Goal: Entertainment & Leisure: Browse casually

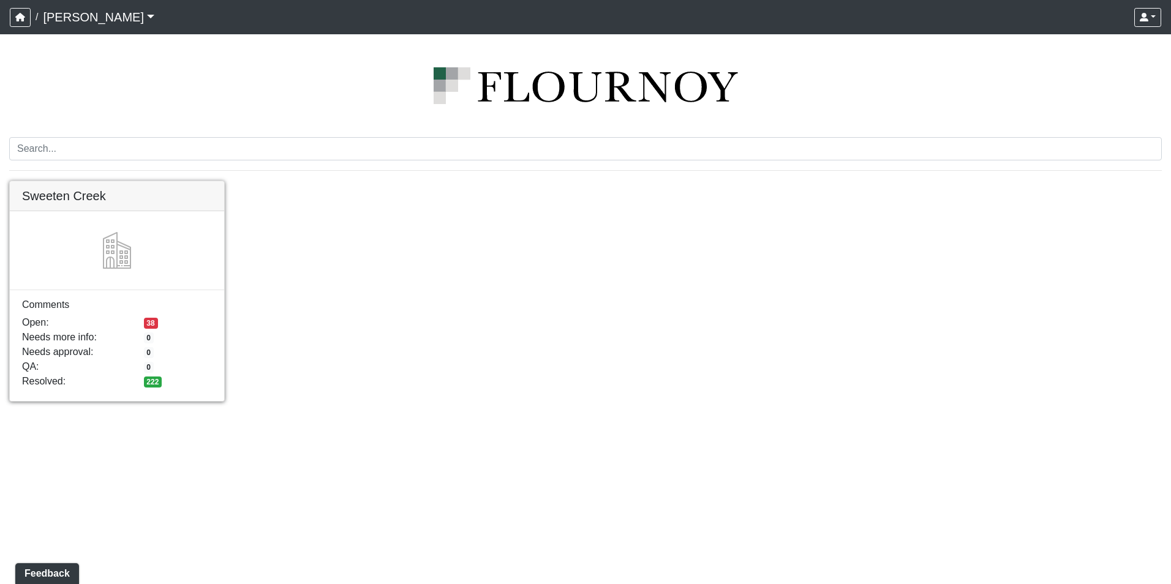
click at [102, 181] on link at bounding box center [117, 181] width 214 height 0
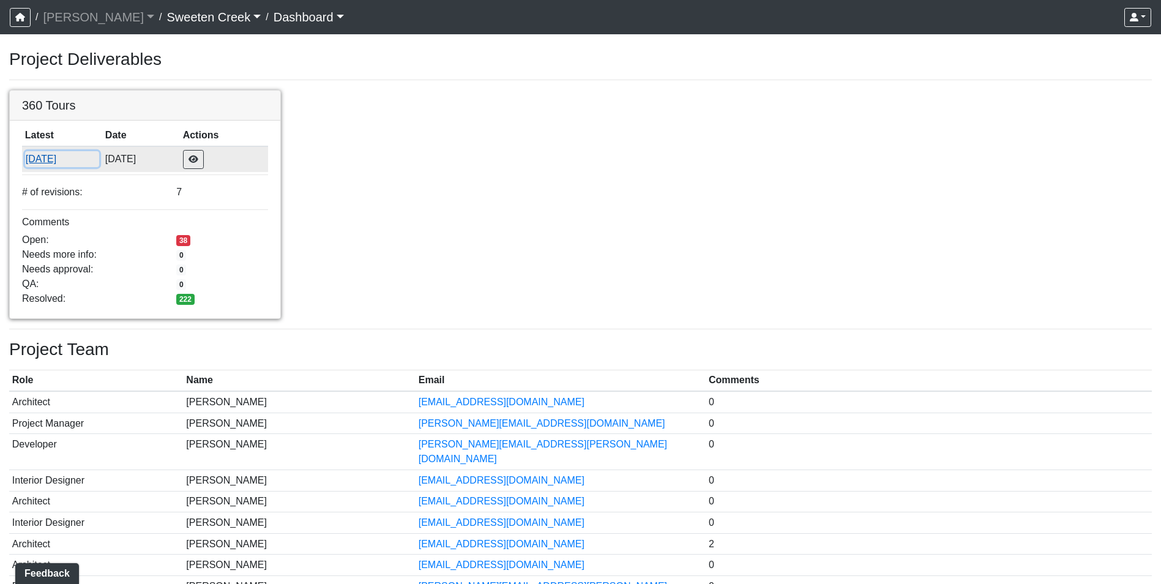
click at [41, 160] on button "[DATE]" at bounding box center [62, 159] width 74 height 16
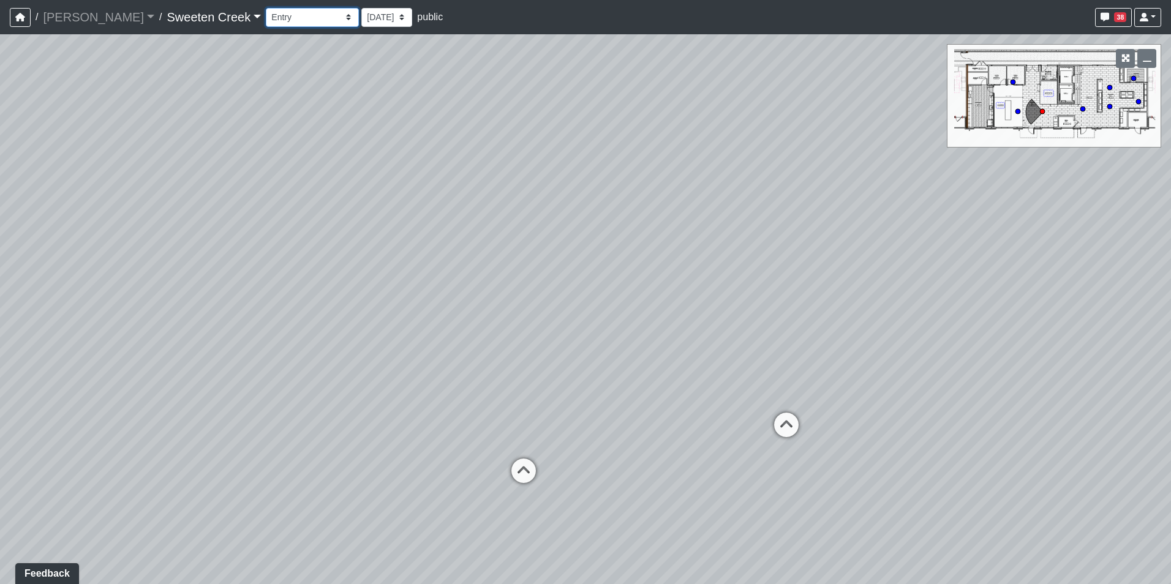
click at [293, 18] on select "Bistro Fitness - Hobby Booth Seating Counter Dining Dining 2 Elevators Elevator…" at bounding box center [312, 17] width 93 height 19
click at [266, 8] on select "Bistro Fitness - Hobby Booth Seating Counter Dining Dining 2 Elevators Elevator…" at bounding box center [312, 17] width 93 height 19
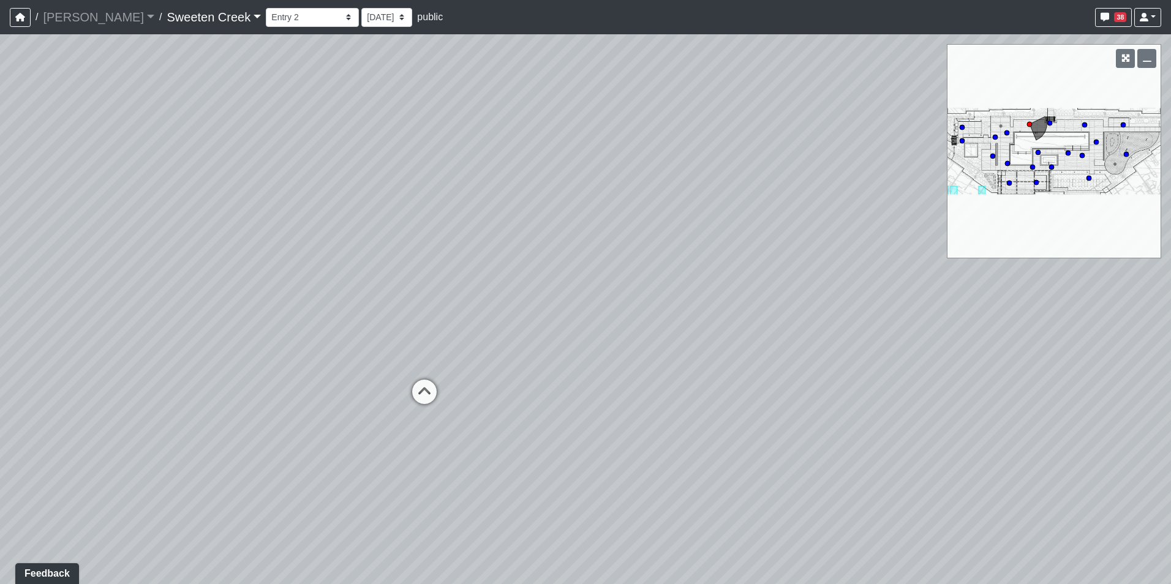
drag, startPoint x: 869, startPoint y: 354, endPoint x: 699, endPoint y: 345, distance: 170.5
click at [699, 345] on div "Loading... Office Loading... Reception Loading... Mailroom - Elevator Lobby Loa…" at bounding box center [585, 309] width 1171 height 550
drag, startPoint x: 843, startPoint y: 340, endPoint x: 634, endPoint y: 320, distance: 209.7
click at [634, 320] on div "Loading... Office Loading... Reception Loading... Mailroom - Elevator Lobby Loa…" at bounding box center [585, 309] width 1171 height 550
click at [647, 300] on div "Loading... Office Loading... Reception Loading... Mailroom - Elevator Lobby Loa…" at bounding box center [585, 309] width 1171 height 550
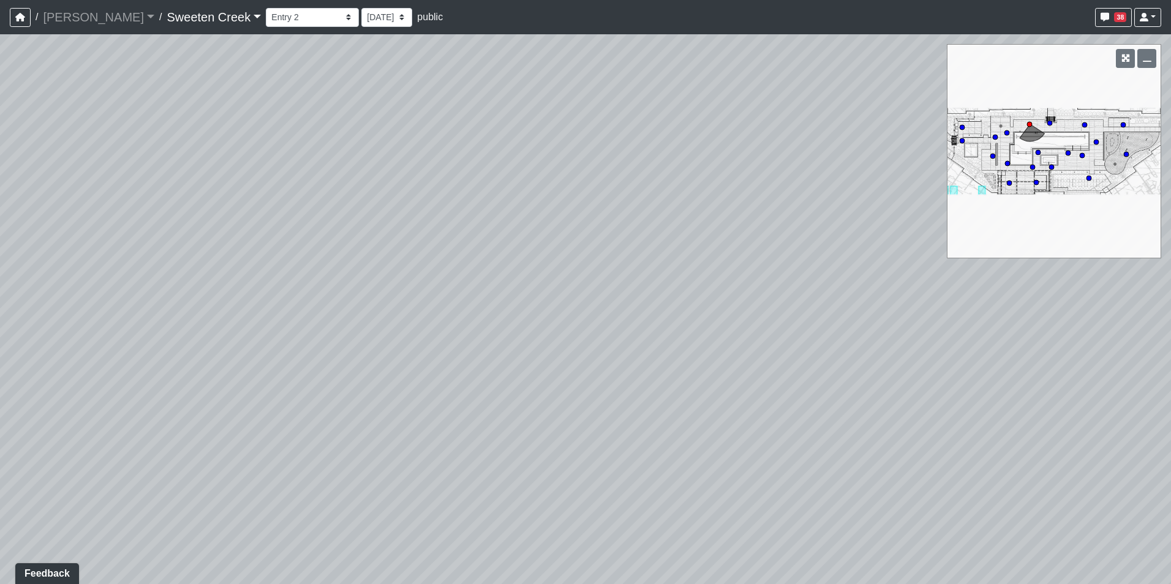
drag, startPoint x: 734, startPoint y: 318, endPoint x: 374, endPoint y: 297, distance: 360.7
click at [374, 297] on div "Loading... Office Loading... Reception Loading... Mailroom - Elevator Lobby Loa…" at bounding box center [585, 309] width 1171 height 550
click at [1031, 167] on circle at bounding box center [1032, 167] width 5 height 5
select select "ud8MBa6XbS7eH3FMjCcHN7"
drag, startPoint x: 550, startPoint y: 342, endPoint x: 585, endPoint y: 337, distance: 35.2
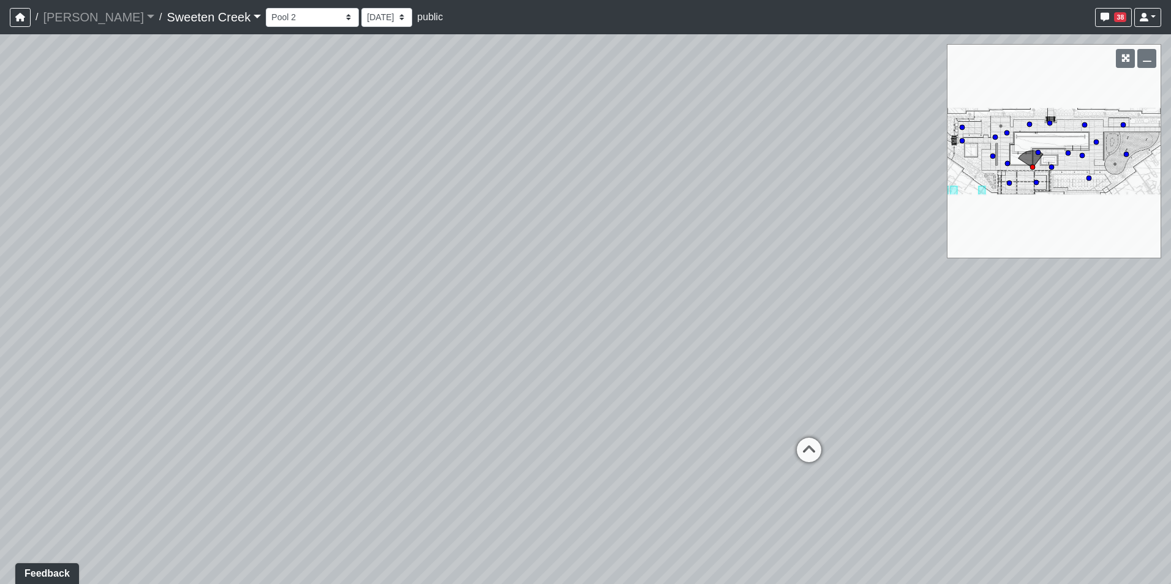
click at [585, 337] on div "Loading... Office Loading... Reception Loading... Mailroom - Elevator Lobby Loa…" at bounding box center [585, 309] width 1171 height 550
drag, startPoint x: 647, startPoint y: 362, endPoint x: 443, endPoint y: 364, distance: 203.9
click at [444, 364] on div "Loading... Office Loading... Reception Loading... Mailroom - Elevator Lobby Loa…" at bounding box center [585, 309] width 1171 height 550
drag, startPoint x: 502, startPoint y: 368, endPoint x: 410, endPoint y: 367, distance: 92.5
click at [410, 367] on div "Loading... Office Loading... Reception Loading... Mailroom - Elevator Lobby Loa…" at bounding box center [585, 309] width 1171 height 550
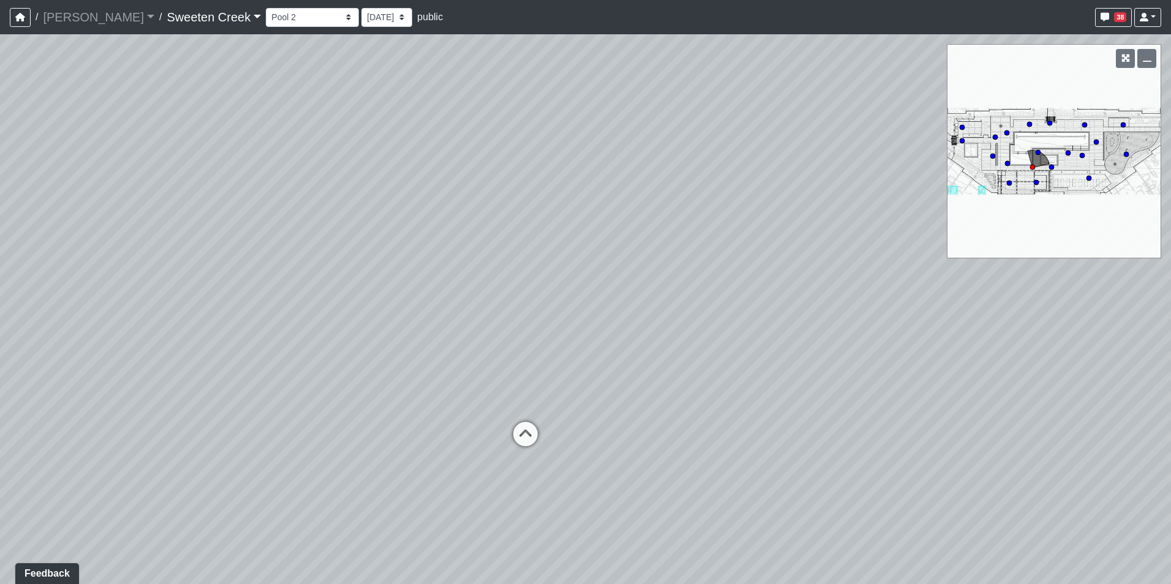
drag, startPoint x: 554, startPoint y: 364, endPoint x: 342, endPoint y: 362, distance: 212.5
click at [441, 364] on div "Loading... Office Loading... Reception Loading... Mailroom - Elevator Lobby Loa…" at bounding box center [585, 309] width 1171 height 550
drag, startPoint x: 328, startPoint y: 361, endPoint x: 306, endPoint y: 361, distance: 22.7
click at [321, 361] on div "Loading... Office Loading... Reception Loading... Mailroom - Elevator Lobby Loa…" at bounding box center [585, 309] width 1171 height 550
drag, startPoint x: 443, startPoint y: 340, endPoint x: 121, endPoint y: 299, distance: 325.3
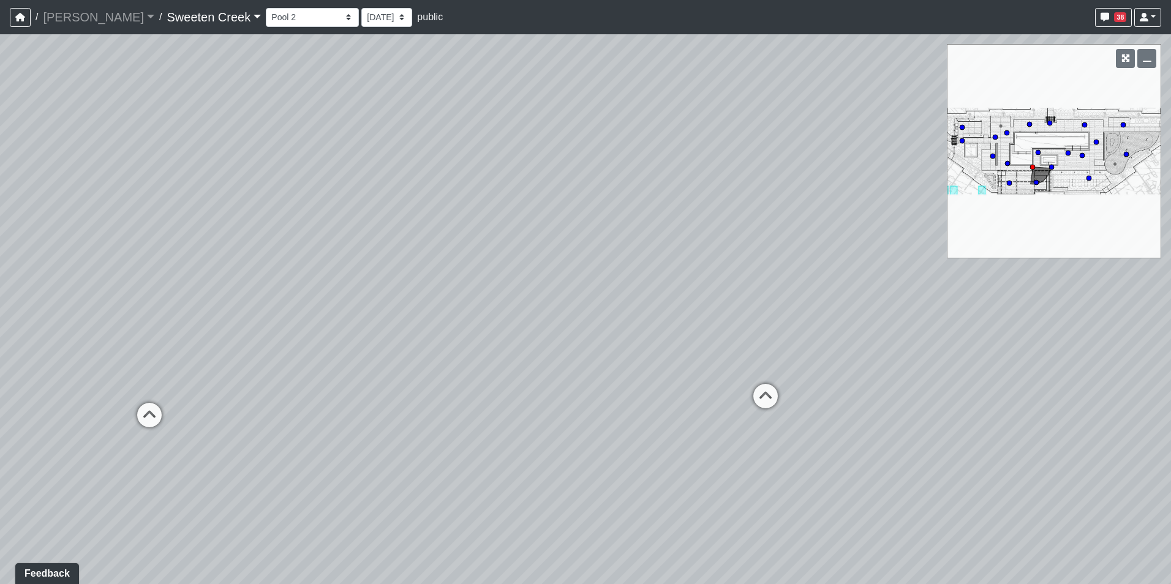
click at [121, 299] on div "Loading... Office Loading... Reception Loading... Mailroom - Elevator Lobby Loa…" at bounding box center [585, 309] width 1171 height 550
drag, startPoint x: 640, startPoint y: 376, endPoint x: 457, endPoint y: 352, distance: 184.0
click at [457, 352] on div "Loading... Office Loading... Reception Loading... Mailroom - Elevator Lobby Loa…" at bounding box center [585, 309] width 1171 height 550
drag, startPoint x: 763, startPoint y: 292, endPoint x: 296, endPoint y: 330, distance: 468.7
click at [296, 330] on div "Loading... Office Loading... Reception Loading... Mailroom - Elevator Lobby Loa…" at bounding box center [585, 309] width 1171 height 550
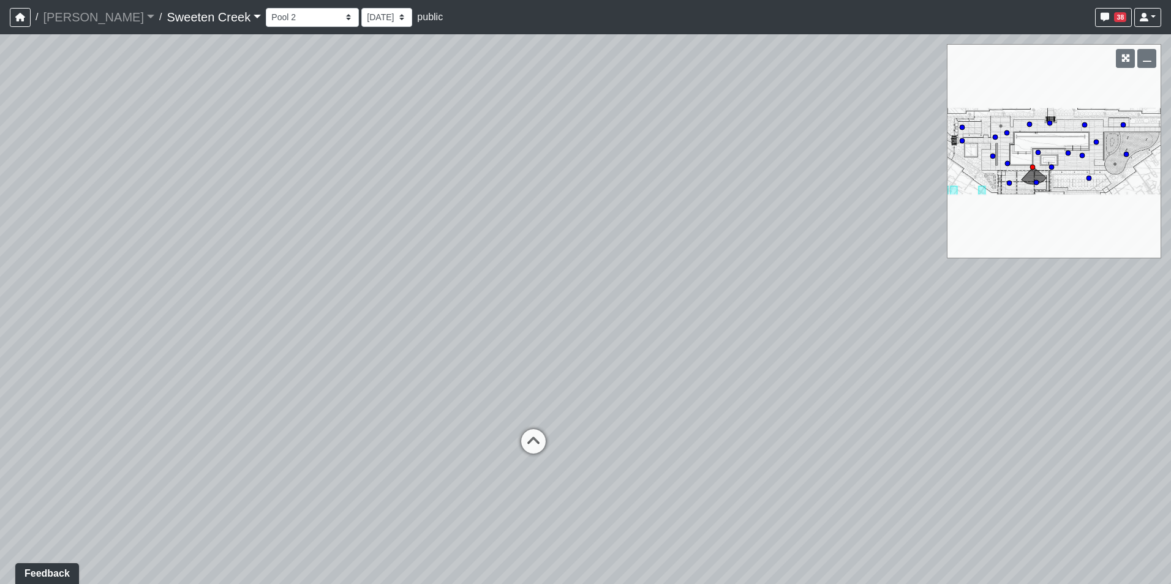
drag, startPoint x: 300, startPoint y: 209, endPoint x: 727, endPoint y: 265, distance: 431.1
click at [727, 265] on div "Loading... Office Loading... Reception Loading... Mailroom - Elevator Lobby Loa…" at bounding box center [585, 309] width 1171 height 550
